Goal: Navigation & Orientation: Find specific page/section

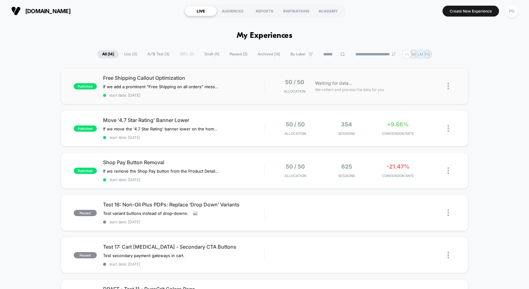
click at [212, 74] on div "published Free Shipping Callout Optimization If we add a prominent "Free Shippi…" at bounding box center [264, 86] width 407 height 36
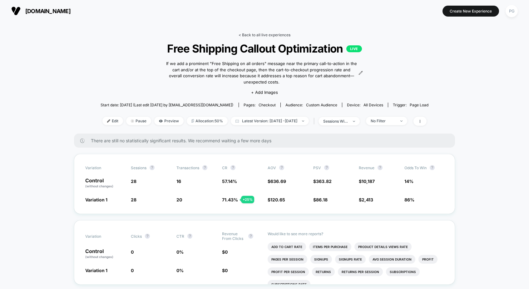
click at [280, 33] on link "< Back to all live experiences" at bounding box center [265, 34] width 52 height 5
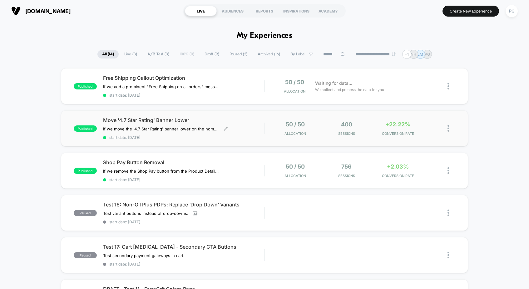
click at [166, 119] on span "Move '4.7 Star Rating' Banner Lower" at bounding box center [183, 120] width 161 height 6
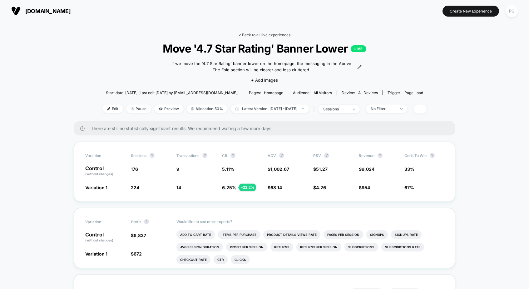
click at [268, 34] on link "< Back to all live experiences" at bounding box center [265, 34] width 52 height 5
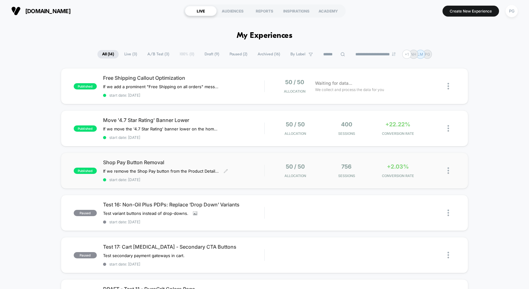
click at [214, 160] on span "Shop Pay Button Removal" at bounding box center [183, 162] width 161 height 6
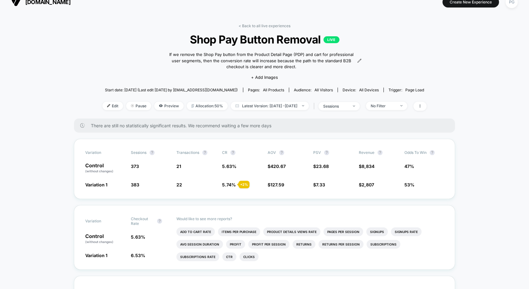
scroll to position [7, 0]
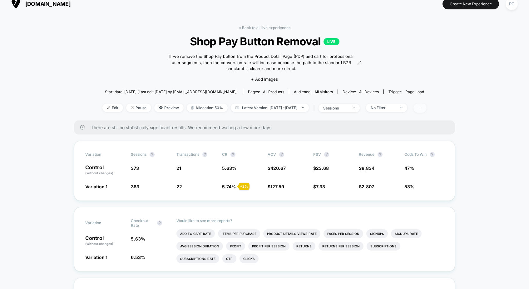
click at [422, 109] on icon at bounding box center [420, 108] width 4 height 4
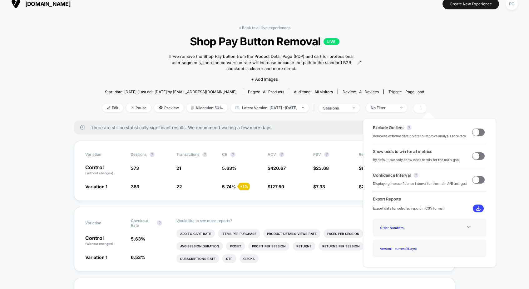
click at [475, 129] on span at bounding box center [476, 131] width 7 height 7
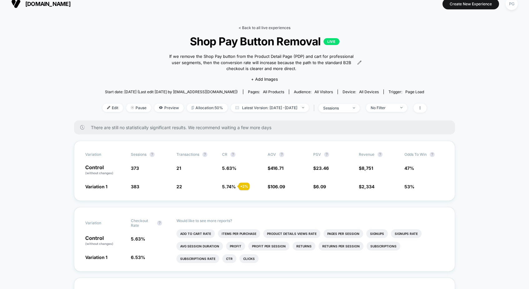
click at [260, 27] on link "< Back to all live experiences" at bounding box center [265, 27] width 52 height 5
